Goal: Check status: Check status

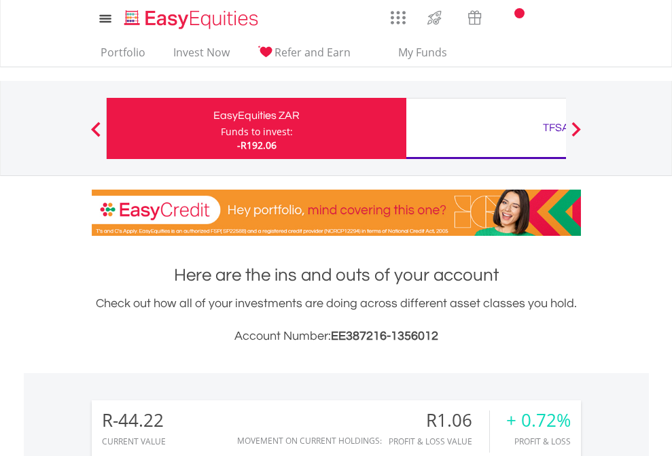
click at [221, 128] on div "Funds to invest:" at bounding box center [257, 132] width 72 height 14
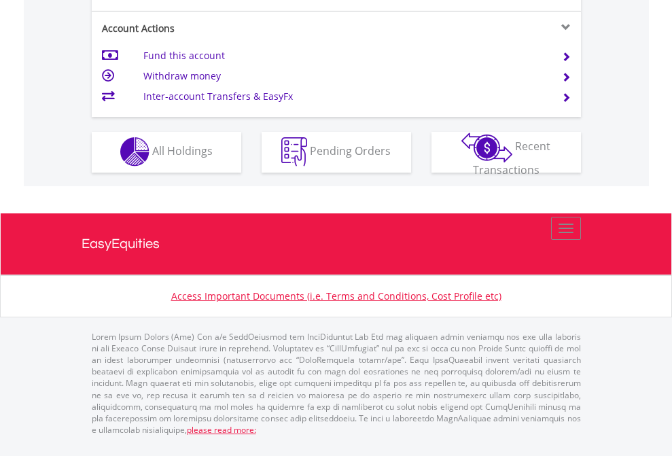
scroll to position [1270, 0]
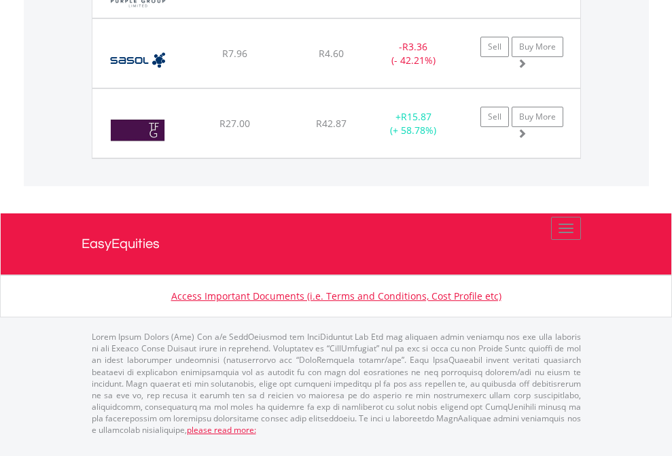
scroll to position [1511, 0]
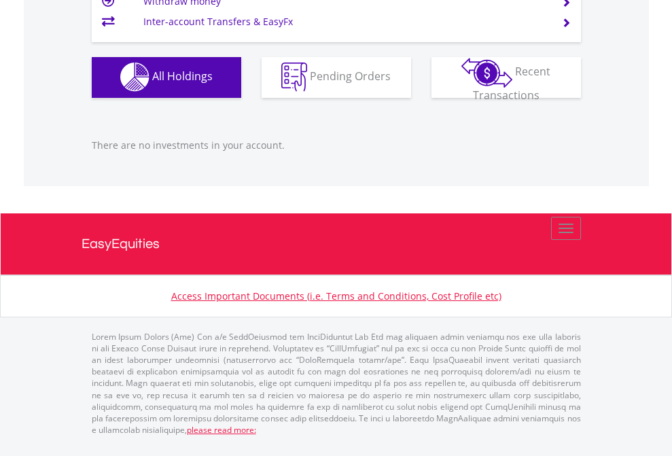
scroll to position [1345, 0]
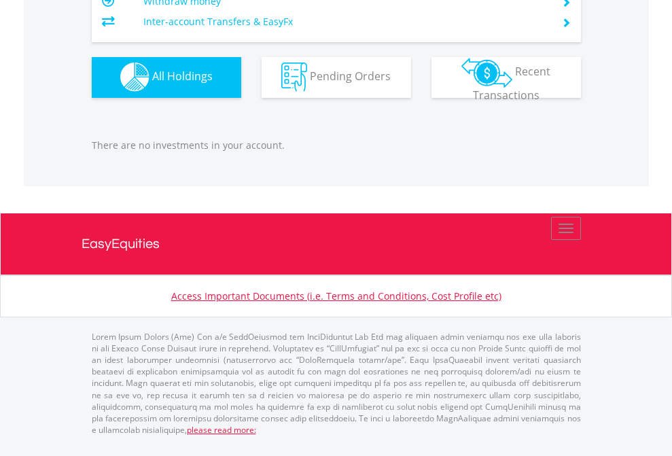
scroll to position [130, 213]
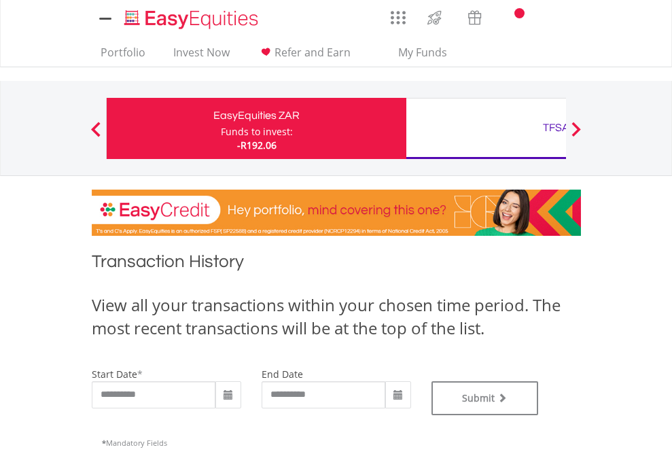
type input "**********"
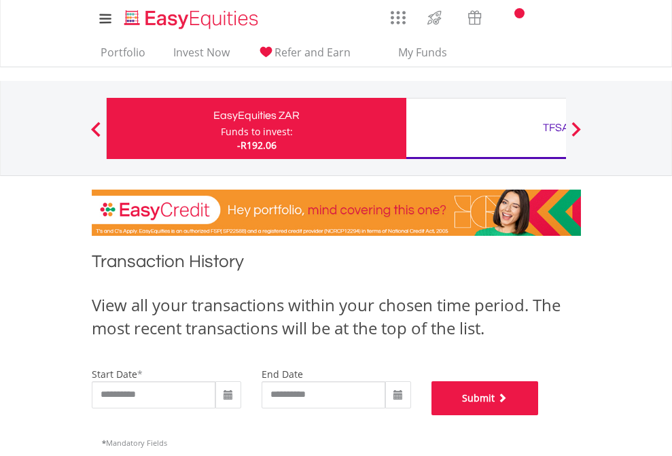
click at [539, 415] on button "Submit" at bounding box center [484, 398] width 107 height 34
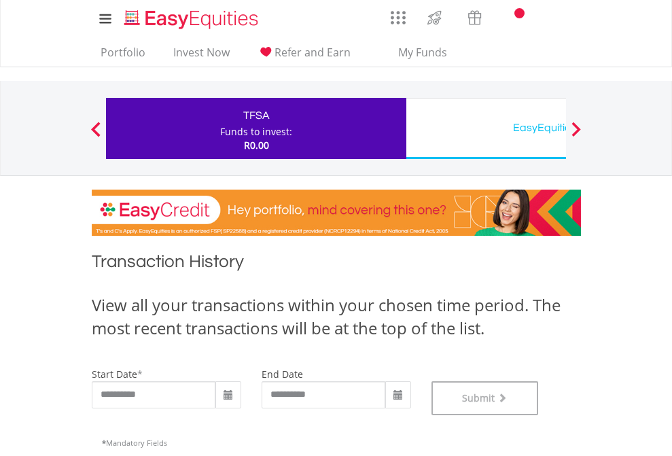
scroll to position [551, 0]
click at [486, 128] on div "EasyEquities USD" at bounding box center [555, 127] width 283 height 19
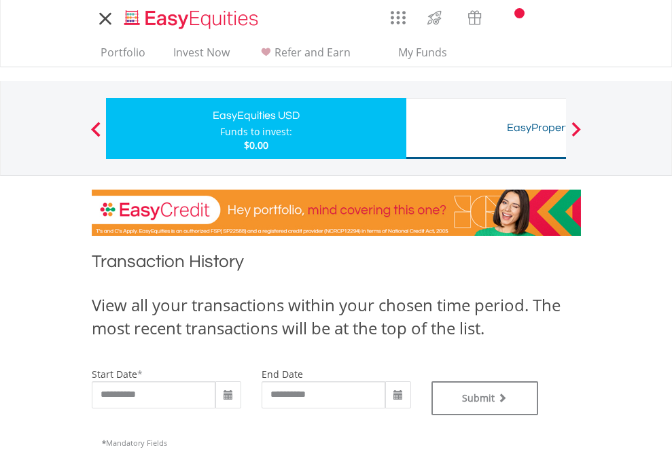
type input "**********"
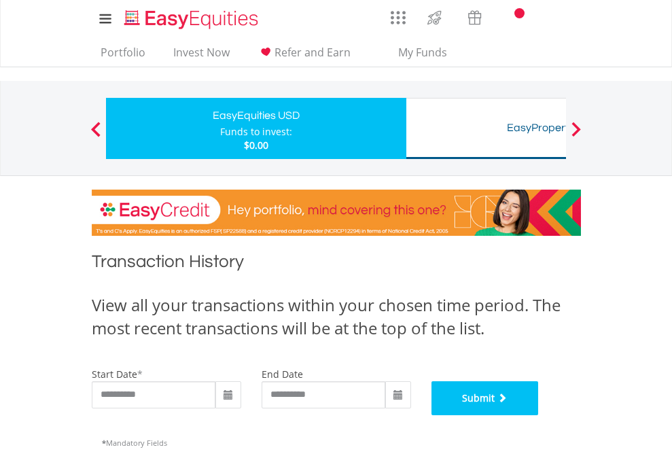
click at [539, 415] on button "Submit" at bounding box center [484, 398] width 107 height 34
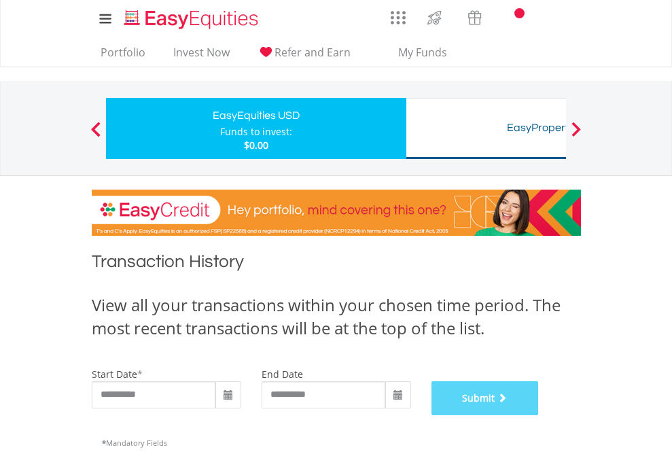
scroll to position [551, 0]
